Goal: Task Accomplishment & Management: Manage account settings

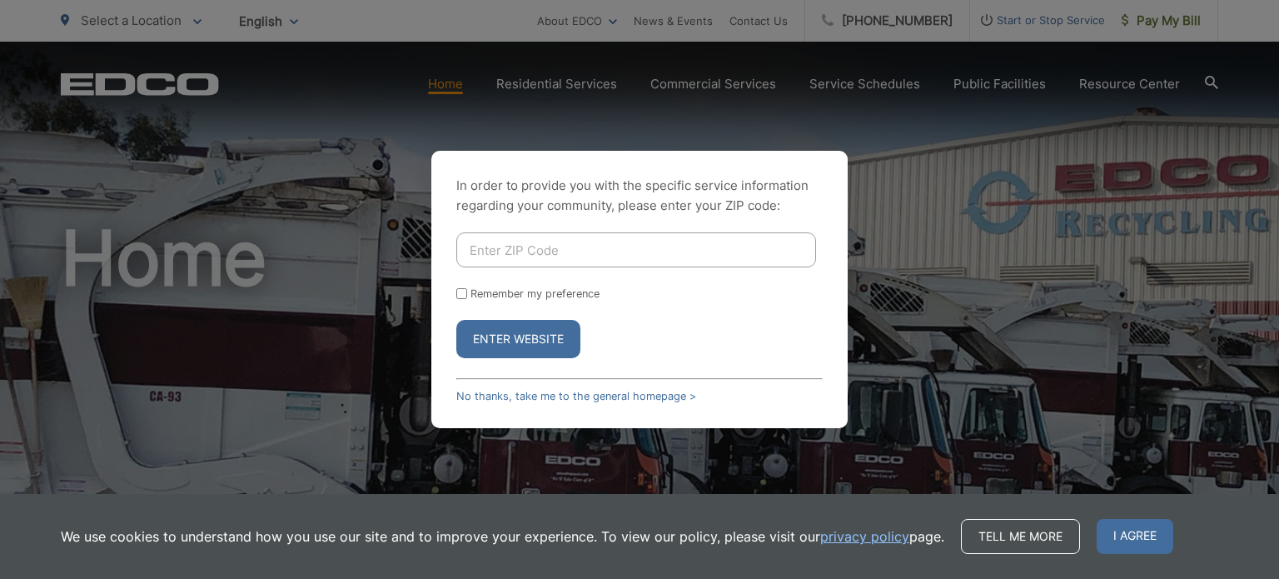
click at [531, 253] on input "Enter ZIP Code" at bounding box center [636, 249] width 360 height 35
type input "91941"
click at [523, 336] on button "Enter Website" at bounding box center [518, 339] width 124 height 38
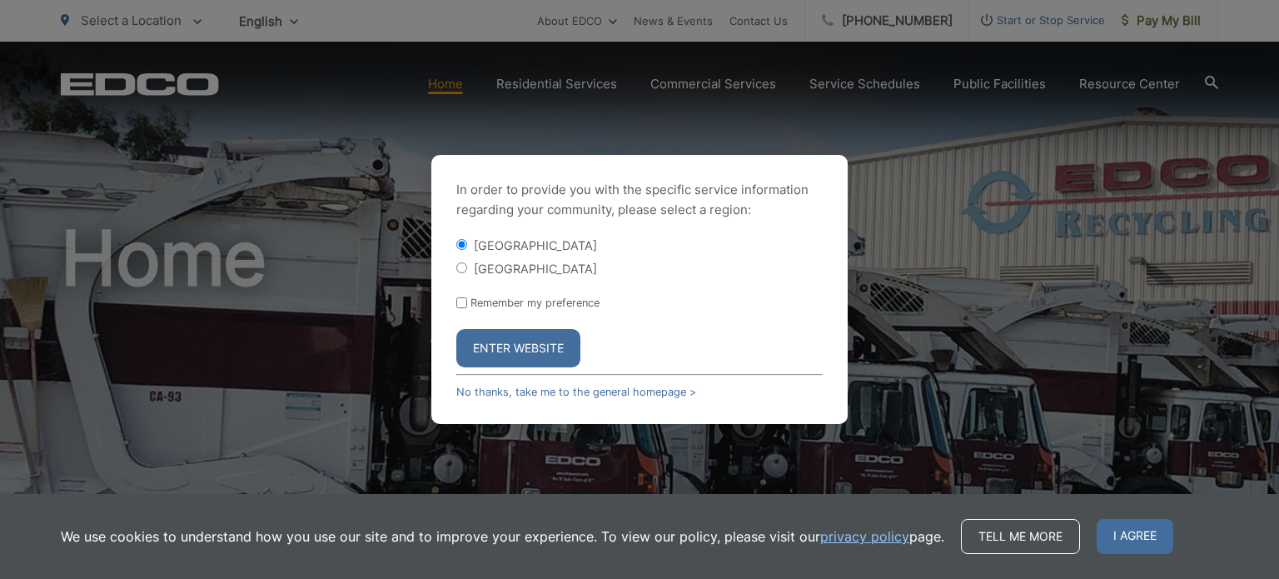
click at [524, 341] on button "Enter Website" at bounding box center [518, 348] width 124 height 38
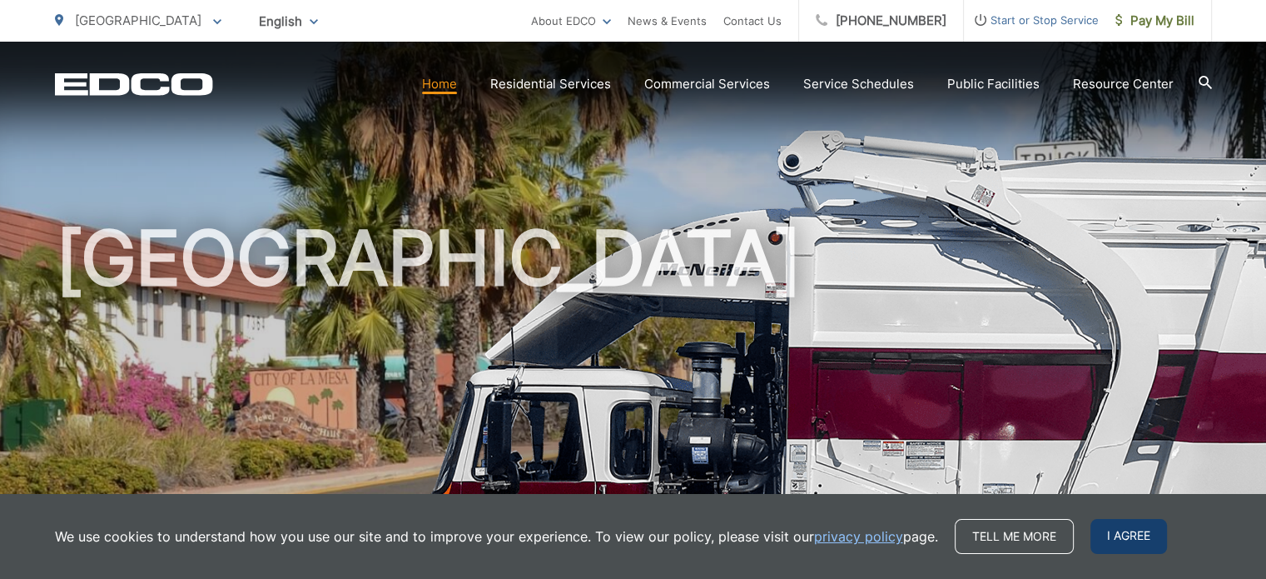
click at [1142, 537] on span "I agree" at bounding box center [1129, 536] width 77 height 35
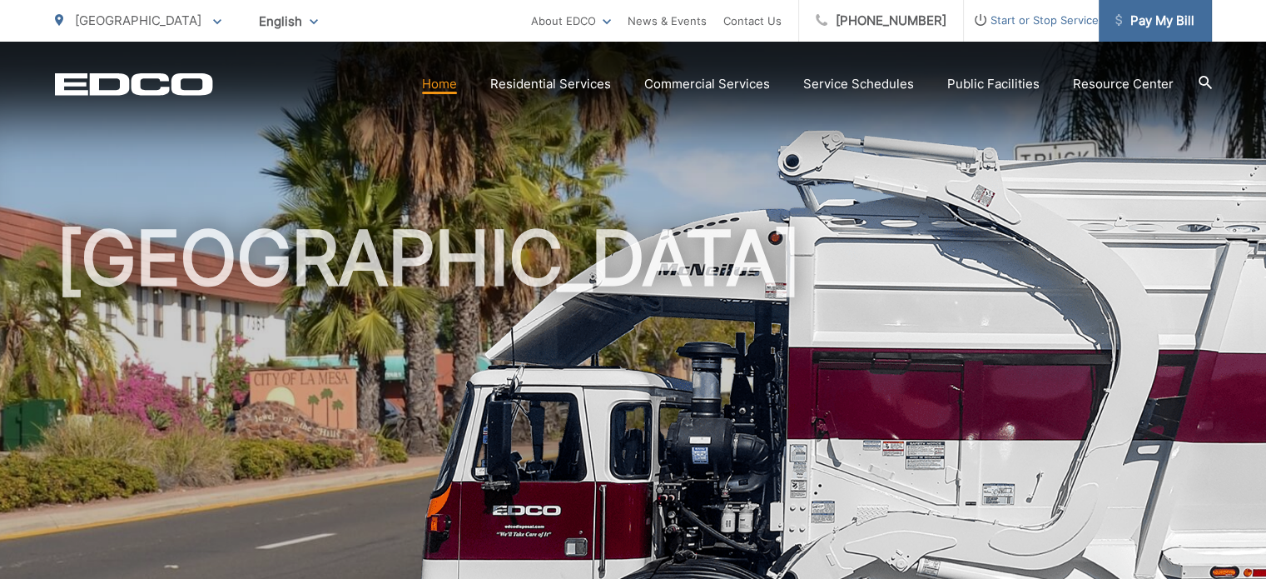
click at [1152, 13] on span "Pay My Bill" at bounding box center [1155, 21] width 79 height 20
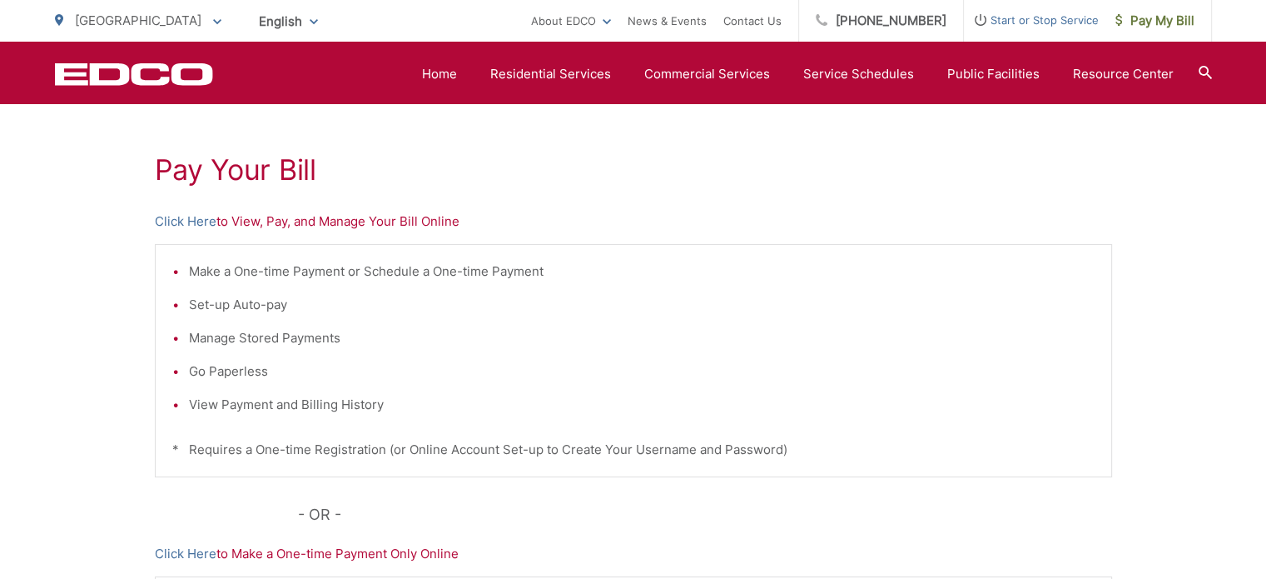
scroll to position [279, 0]
click at [278, 341] on li "Manage Stored Payments" at bounding box center [642, 339] width 906 height 20
click at [185, 221] on link "Click Here" at bounding box center [186, 222] width 62 height 20
click at [190, 221] on link "Click Here" at bounding box center [186, 222] width 62 height 20
click at [191, 222] on link "Click Here" at bounding box center [186, 222] width 62 height 20
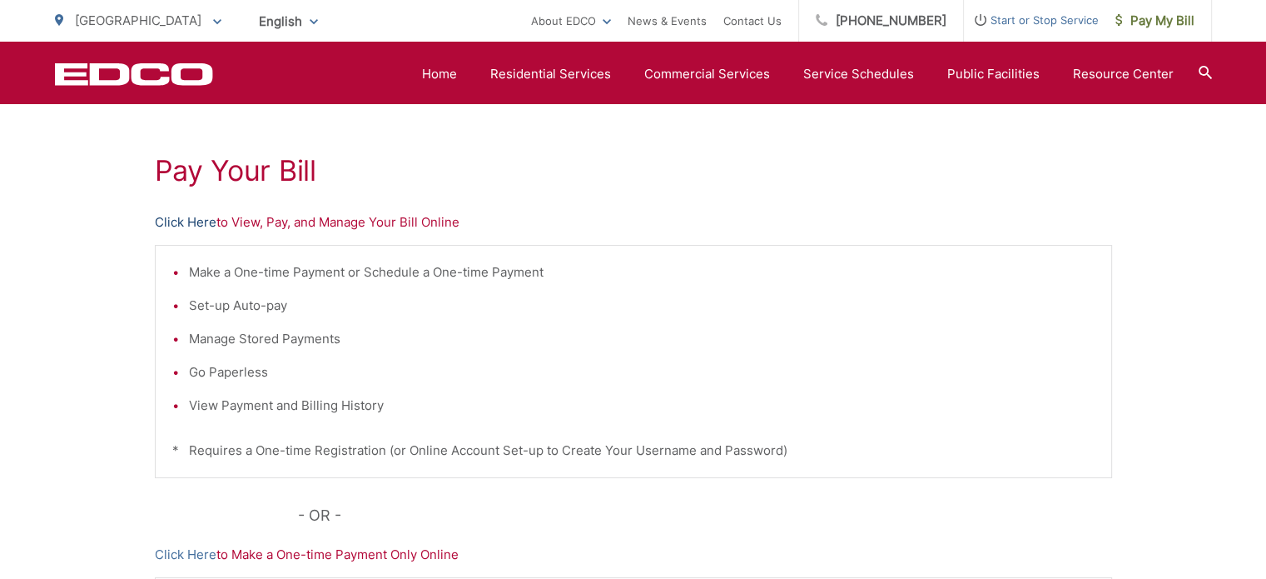
click at [206, 222] on link "Click Here" at bounding box center [186, 222] width 62 height 20
click at [208, 225] on link "Click Here" at bounding box center [186, 222] width 62 height 20
click at [213, 222] on link "Click Here" at bounding box center [186, 222] width 62 height 20
